Goal: Information Seeking & Learning: Learn about a topic

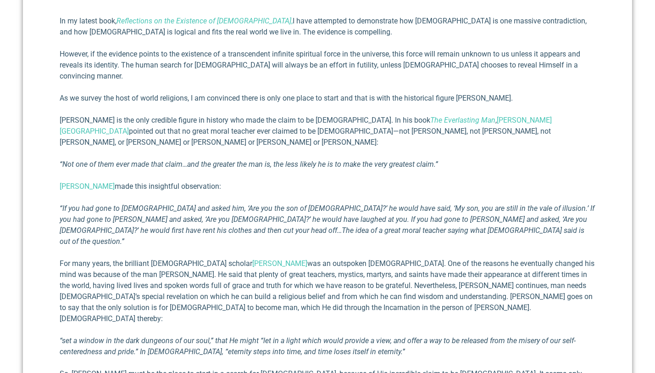
scroll to position [382, 0]
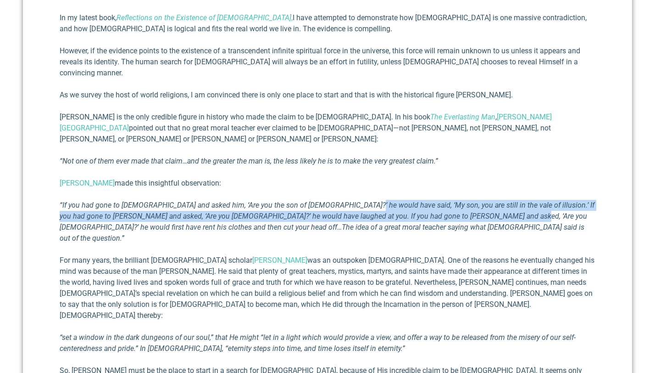
drag, startPoint x: 359, startPoint y: 181, endPoint x: 492, endPoint y: 189, distance: 132.9
click at [492, 200] on p "“If you had gone to [DEMOGRAPHIC_DATA] and asked him, ‘Are you the son of [DEMO…" at bounding box center [328, 222] width 536 height 44
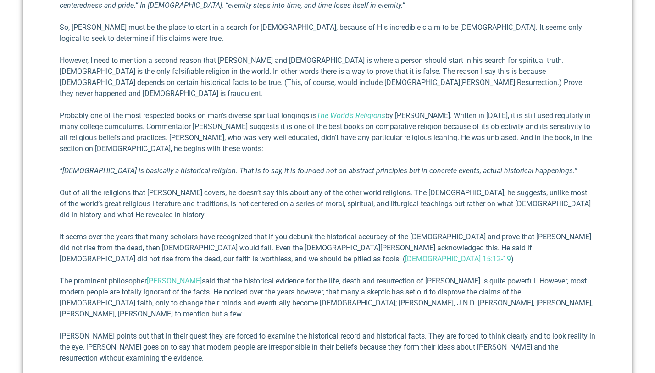
scroll to position [724, 0]
drag, startPoint x: 269, startPoint y: 162, endPoint x: 457, endPoint y: 163, distance: 187.7
click at [458, 232] on p "It seems over the years that many scholars have recognized that if you debunk t…" at bounding box center [328, 248] width 536 height 33
click at [487, 232] on p "It seems over the years that many scholars have recognized that if you debunk t…" at bounding box center [328, 248] width 536 height 33
drag, startPoint x: 473, startPoint y: 158, endPoint x: 591, endPoint y: 156, distance: 118.0
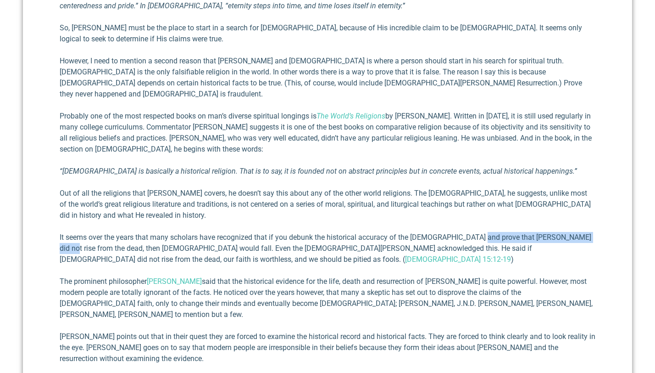
click at [591, 232] on p "It seems over the years that many scholars have recognized that if you debunk t…" at bounding box center [328, 248] width 536 height 33
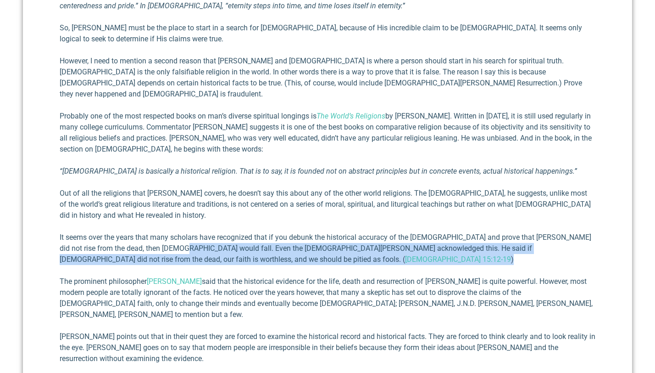
drag, startPoint x: 157, startPoint y: 171, endPoint x: 292, endPoint y: 177, distance: 134.6
click at [292, 232] on p "It seems over the years that many scholars have recognized that if you debunk t…" at bounding box center [328, 248] width 536 height 33
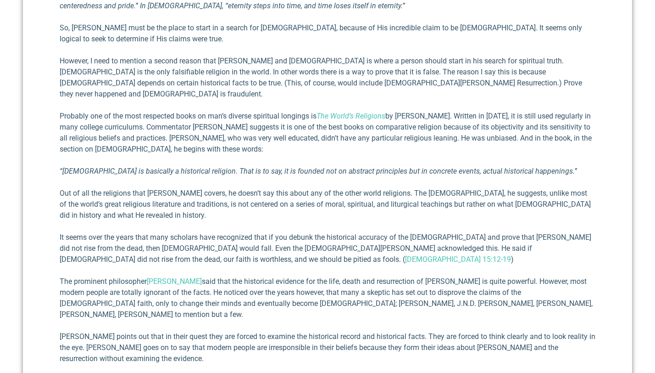
click at [319, 232] on p "It seems over the years that many scholars have recognized that if you debunk t…" at bounding box center [328, 248] width 536 height 33
